Goal: Navigation & Orientation: Find specific page/section

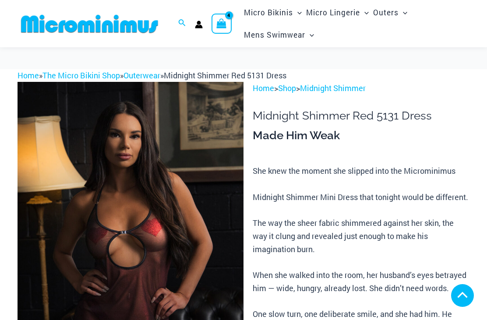
scroll to position [435, 0]
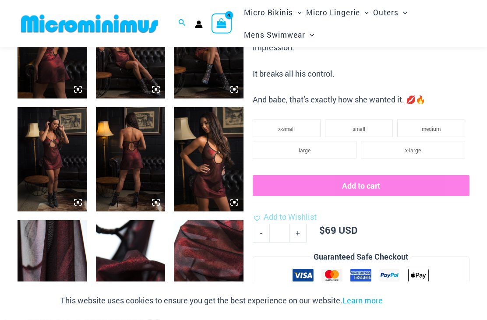
click at [135, 166] on img at bounding box center [131, 160] width 70 height 104
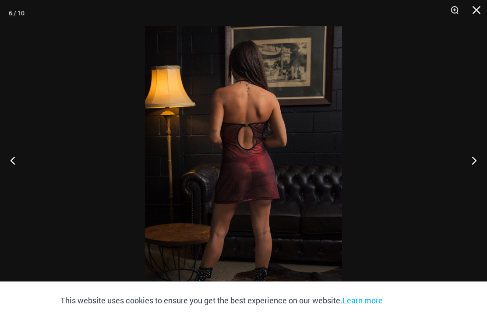
click at [482, 13] on button "Close" at bounding box center [474, 13] width 22 height 26
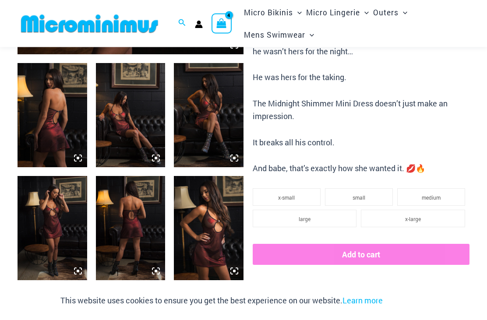
scroll to position [345, 0]
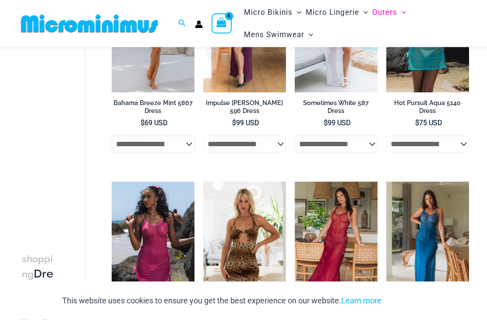
scroll to position [349, 0]
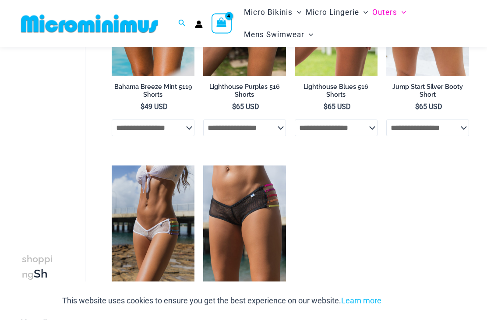
scroll to position [152, 0]
